Goal: Task Accomplishment & Management: Use online tool/utility

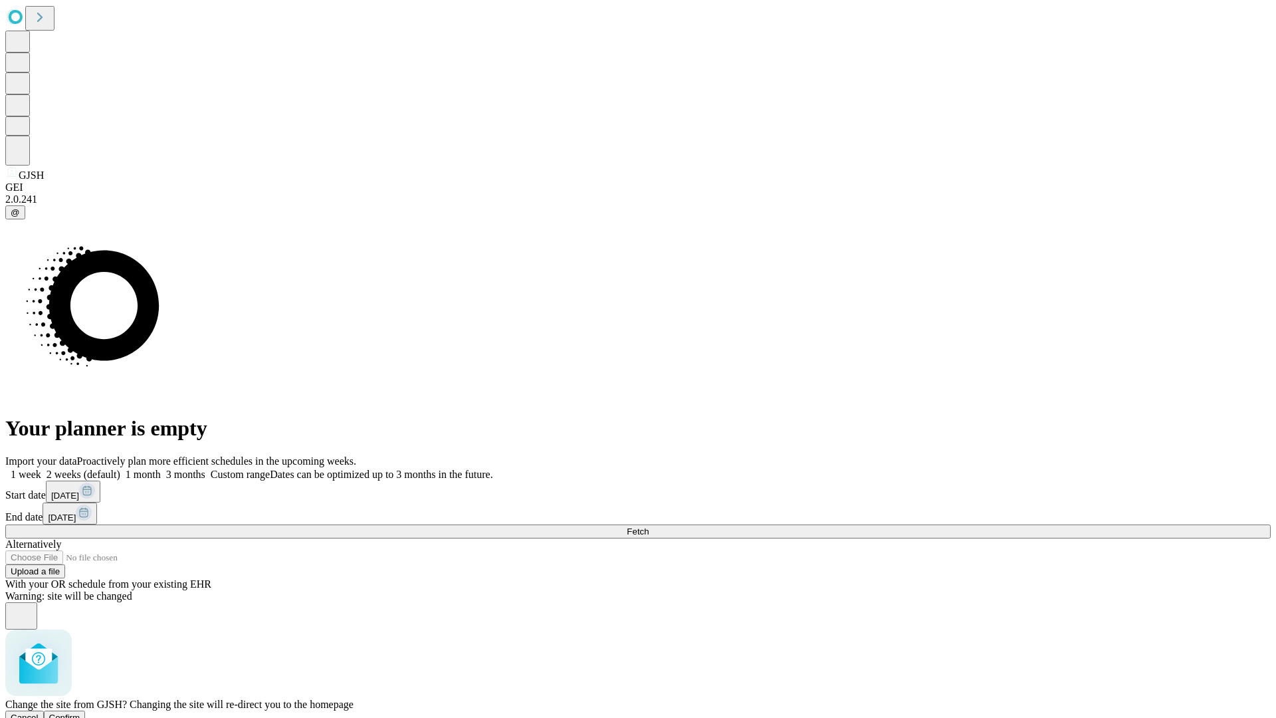
click at [80, 712] on span "Confirm" at bounding box center [64, 717] width 31 height 10
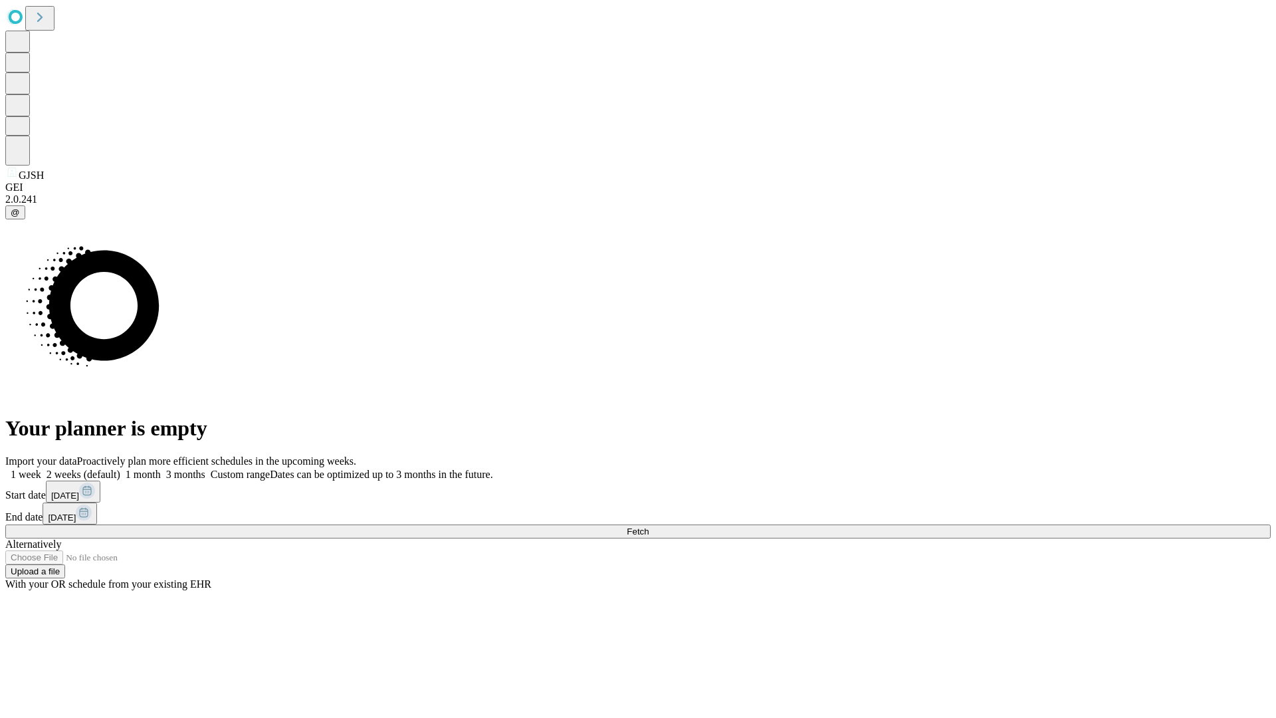
click at [120, 469] on label "2 weeks (default)" at bounding box center [80, 474] width 79 height 11
click at [649, 526] on span "Fetch" at bounding box center [638, 531] width 22 height 10
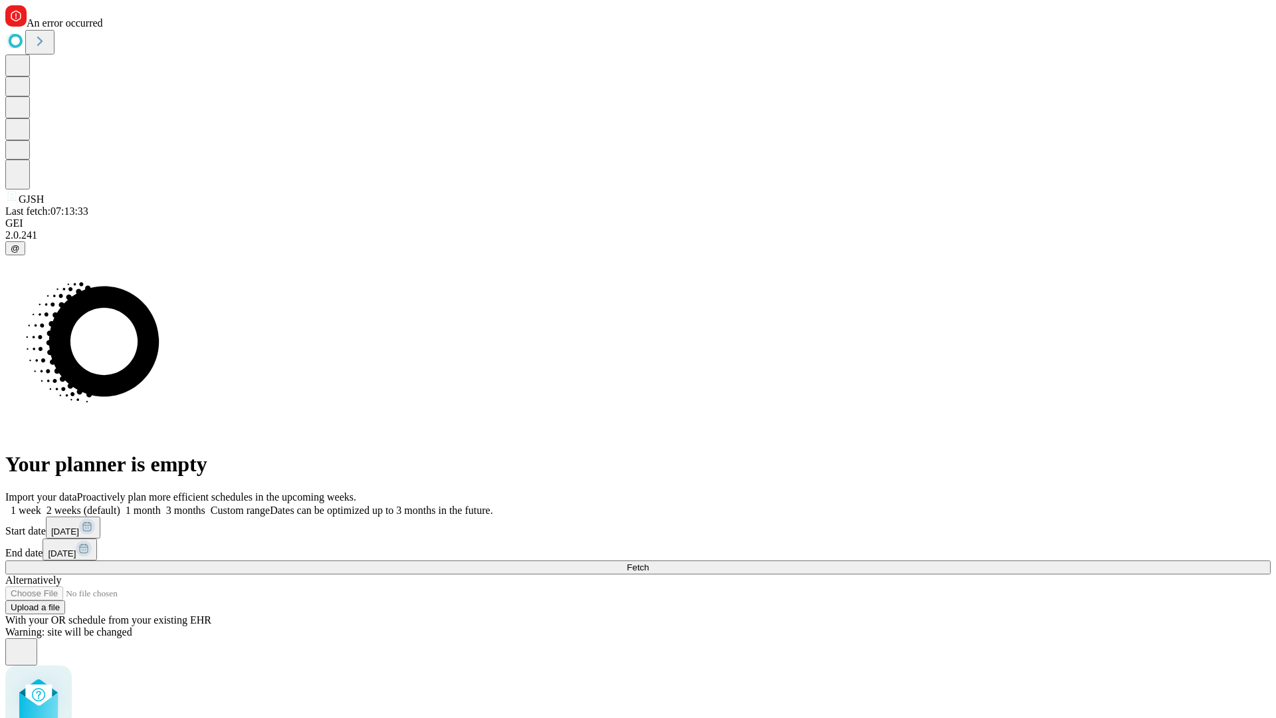
click at [120, 504] on label "2 weeks (default)" at bounding box center [80, 509] width 79 height 11
click at [649, 562] on span "Fetch" at bounding box center [638, 567] width 22 height 10
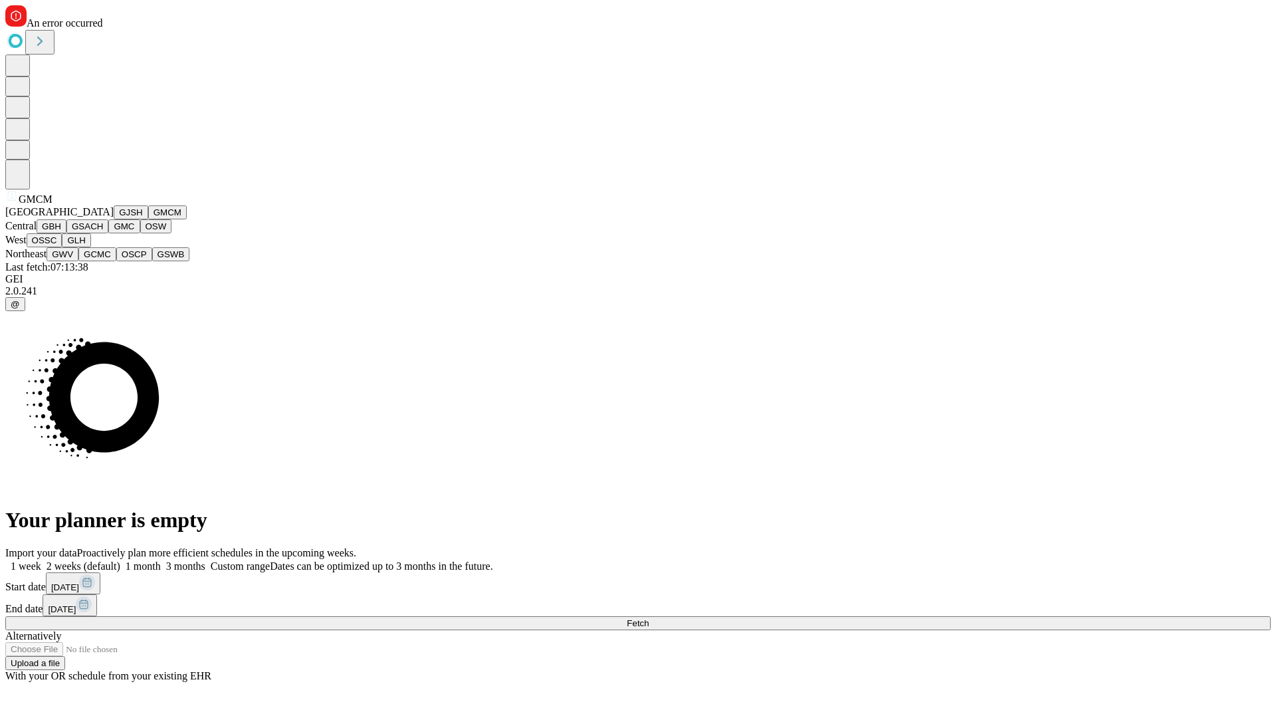
click at [66, 233] on button "GBH" at bounding box center [52, 226] width 30 height 14
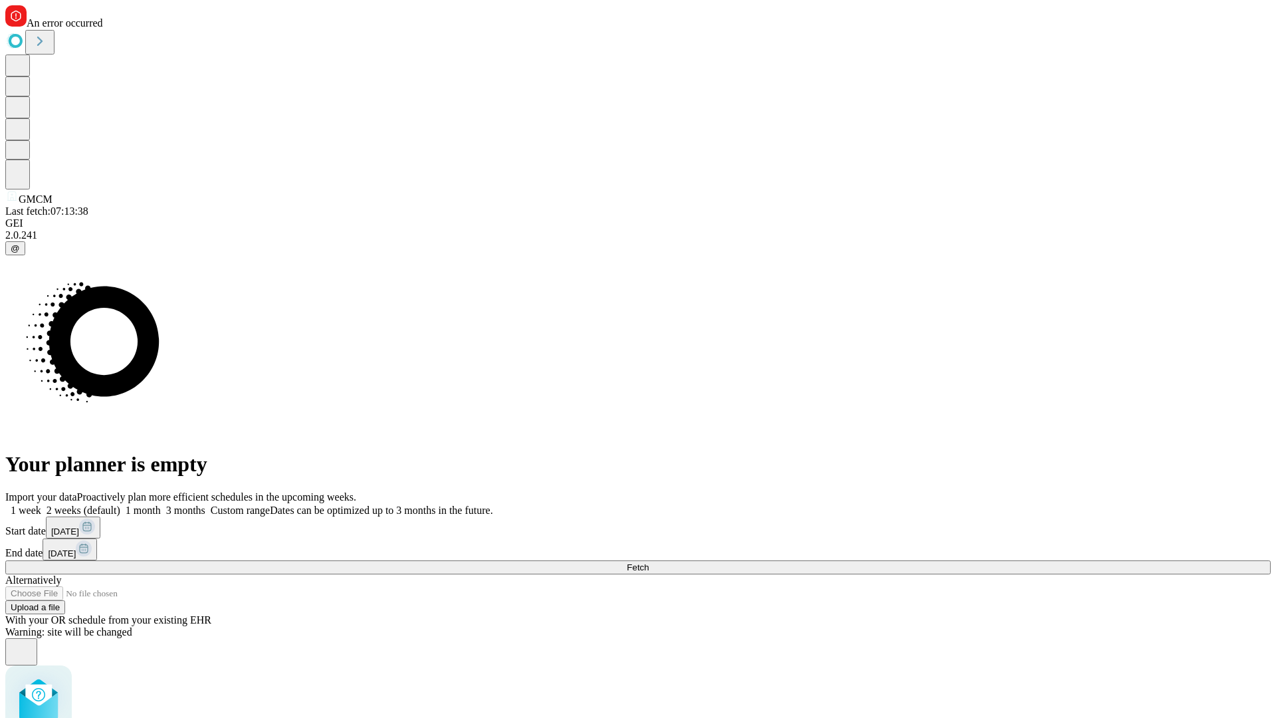
click at [120, 504] on label "2 weeks (default)" at bounding box center [80, 509] width 79 height 11
click at [649, 562] on span "Fetch" at bounding box center [638, 567] width 22 height 10
click at [120, 504] on label "2 weeks (default)" at bounding box center [80, 509] width 79 height 11
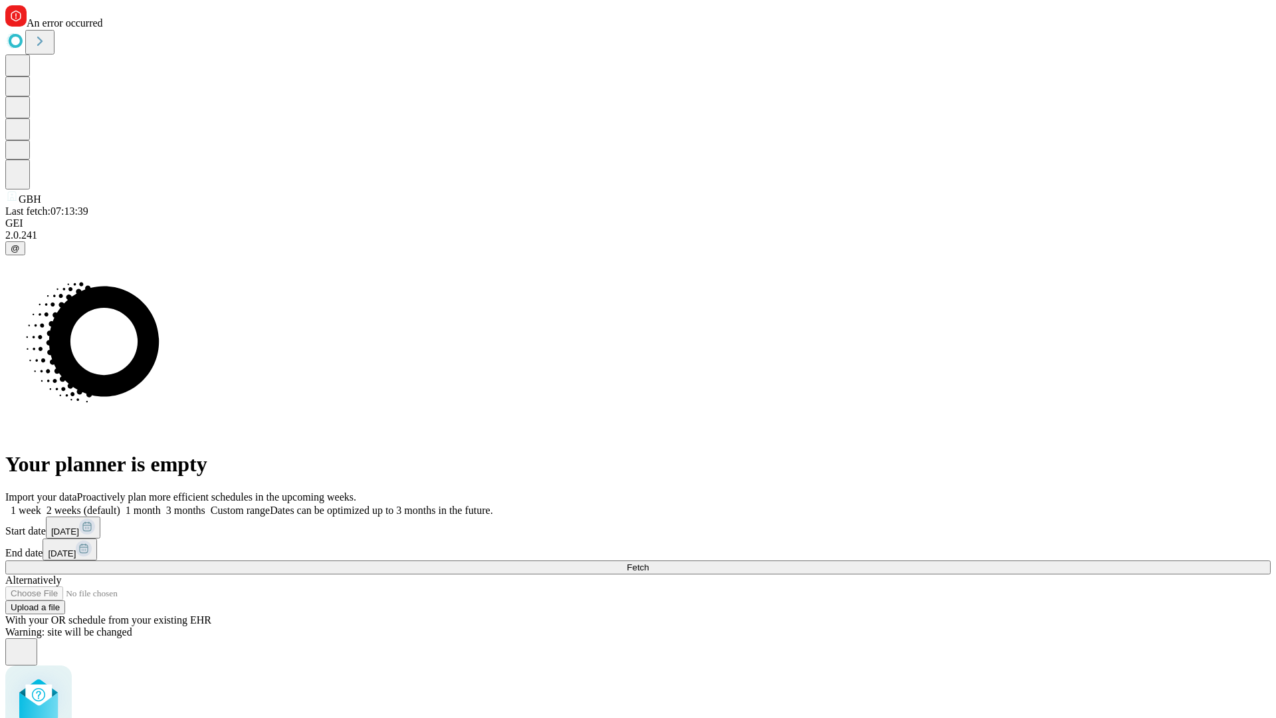
click at [649, 562] on span "Fetch" at bounding box center [638, 567] width 22 height 10
click at [120, 504] on label "2 weeks (default)" at bounding box center [80, 509] width 79 height 11
click at [649, 562] on span "Fetch" at bounding box center [638, 567] width 22 height 10
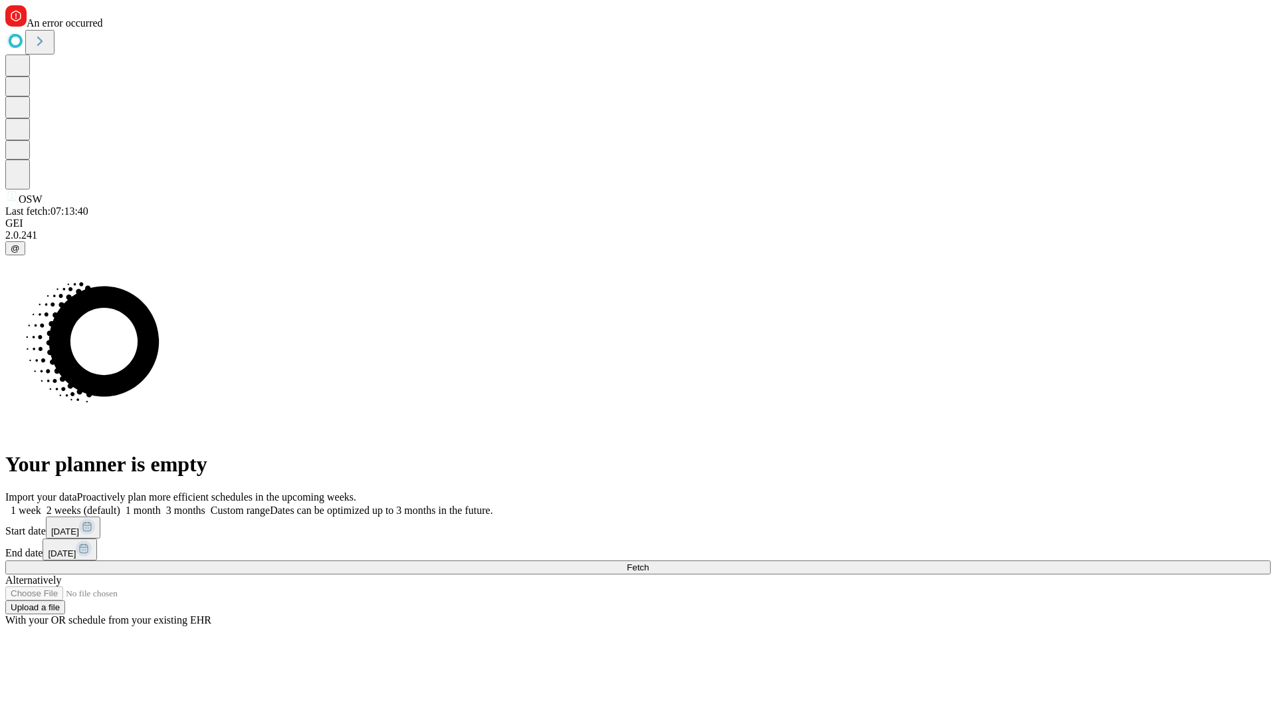
click at [120, 504] on label "2 weeks (default)" at bounding box center [80, 509] width 79 height 11
click at [649, 562] on span "Fetch" at bounding box center [638, 567] width 22 height 10
click at [120, 504] on label "2 weeks (default)" at bounding box center [80, 509] width 79 height 11
click at [649, 562] on span "Fetch" at bounding box center [638, 567] width 22 height 10
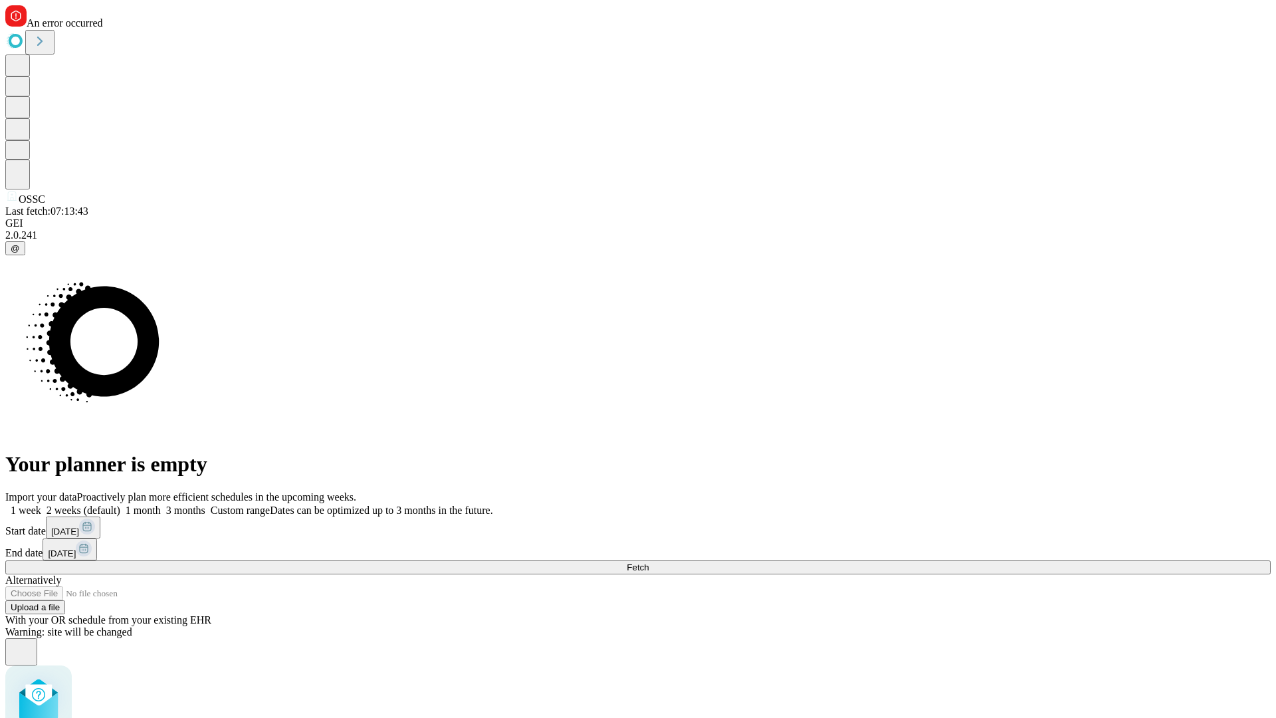
click at [120, 504] on label "2 weeks (default)" at bounding box center [80, 509] width 79 height 11
click at [649, 562] on span "Fetch" at bounding box center [638, 567] width 22 height 10
click at [120, 504] on label "2 weeks (default)" at bounding box center [80, 509] width 79 height 11
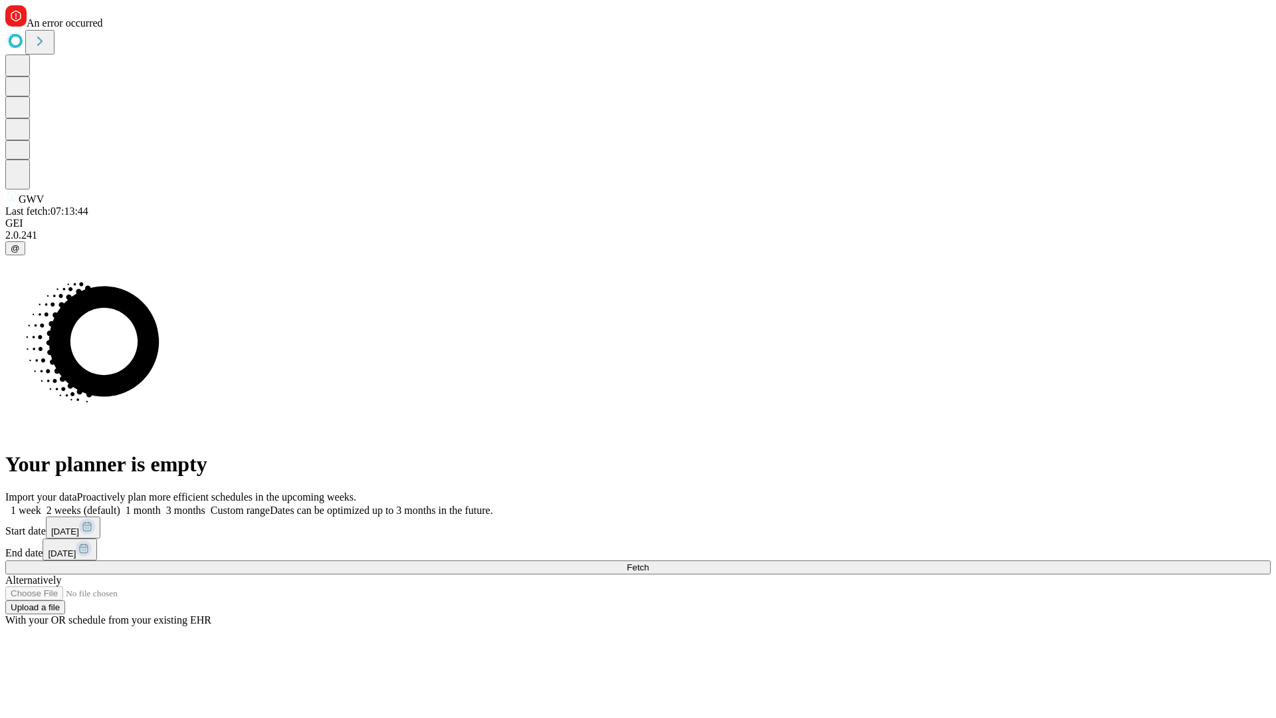
click at [649, 562] on span "Fetch" at bounding box center [638, 567] width 22 height 10
click at [120, 504] on label "2 weeks (default)" at bounding box center [80, 509] width 79 height 11
click at [649, 562] on span "Fetch" at bounding box center [638, 567] width 22 height 10
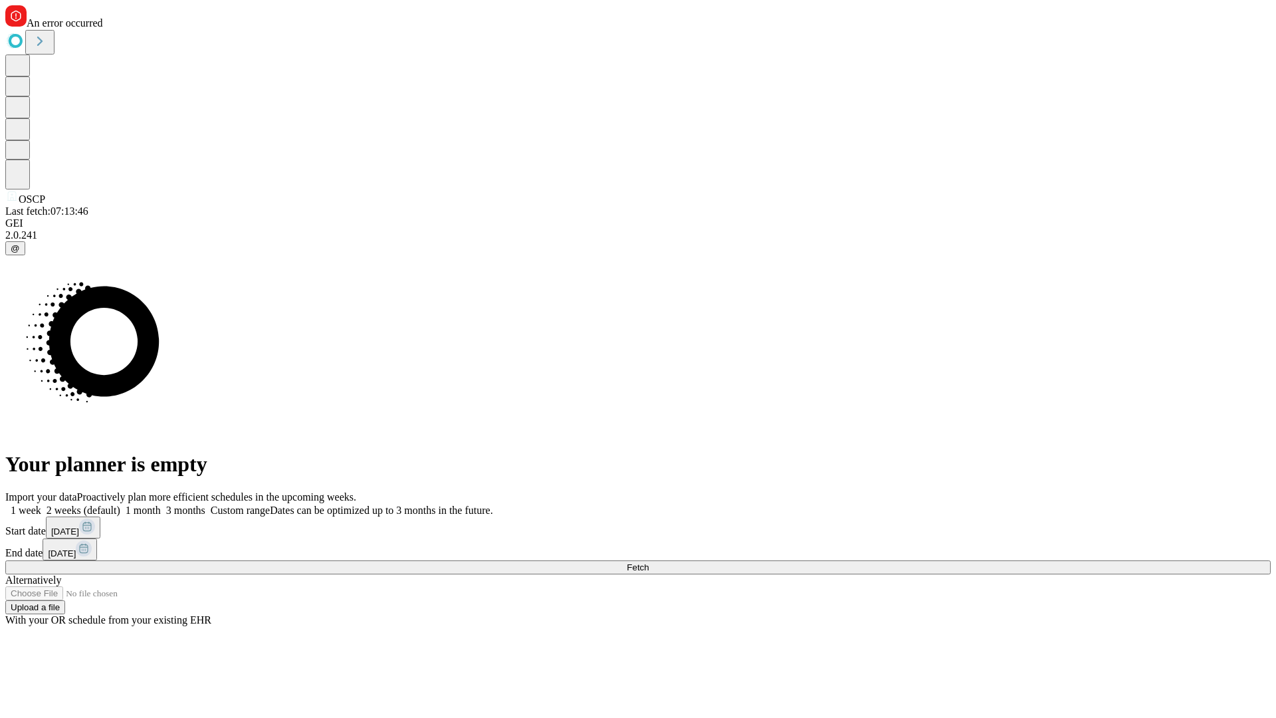
click at [120, 504] on label "2 weeks (default)" at bounding box center [80, 509] width 79 height 11
click at [649, 562] on span "Fetch" at bounding box center [638, 567] width 22 height 10
click at [120, 504] on label "2 weeks (default)" at bounding box center [80, 509] width 79 height 11
click at [649, 562] on span "Fetch" at bounding box center [638, 567] width 22 height 10
